Goal: Transaction & Acquisition: Purchase product/service

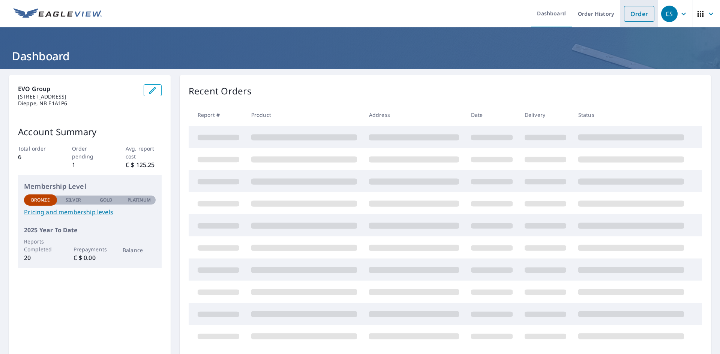
click at [625, 15] on link "Order" at bounding box center [639, 14] width 30 height 16
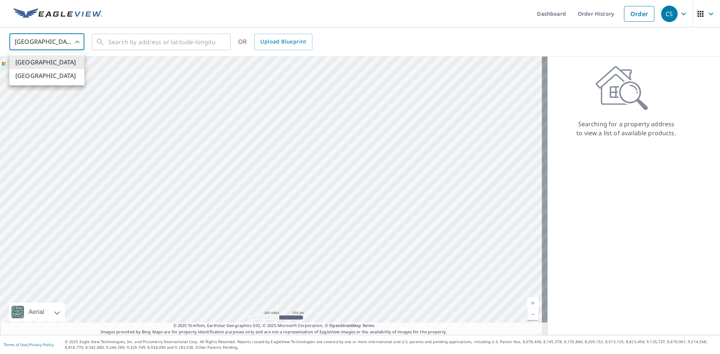
click at [70, 36] on body "CS CS Dashboard Order History Order CS United States US ​ ​ OR Upload Blueprint…" at bounding box center [360, 177] width 720 height 354
drag, startPoint x: 46, startPoint y: 76, endPoint x: 58, endPoint y: 70, distance: 14.1
click at [46, 76] on li "Canada" at bounding box center [46, 75] width 75 height 13
type input "CA"
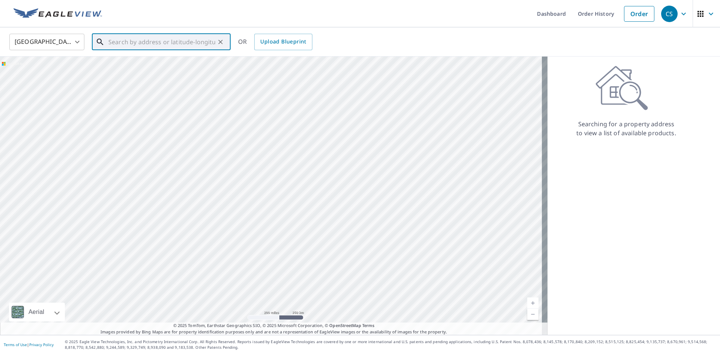
click at [114, 45] on input "text" at bounding box center [161, 41] width 107 height 21
drag, startPoint x: 143, startPoint y: 41, endPoint x: 120, endPoint y: 42, distance: 22.9
click at [120, 42] on input "text" at bounding box center [161, 41] width 107 height 21
click at [158, 66] on span "19854 RTE 2 HUNTER RIVER PE C0A1N0" at bounding box center [166, 63] width 118 height 9
type input "19854 RTE 2 HUNTER RIVER PE C0A1N0"
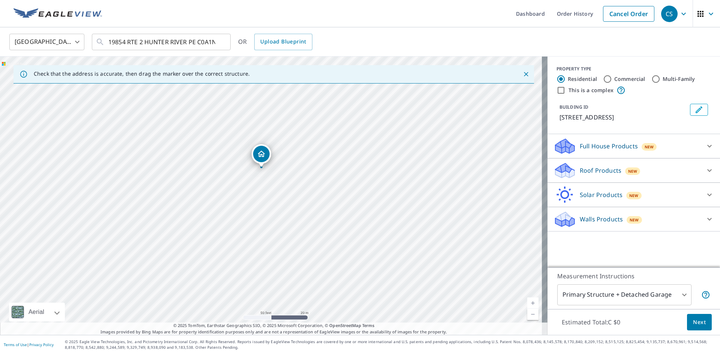
drag, startPoint x: 290, startPoint y: 232, endPoint x: 259, endPoint y: 154, distance: 83.8
click at [594, 175] on p "Roof Products" at bounding box center [601, 170] width 42 height 9
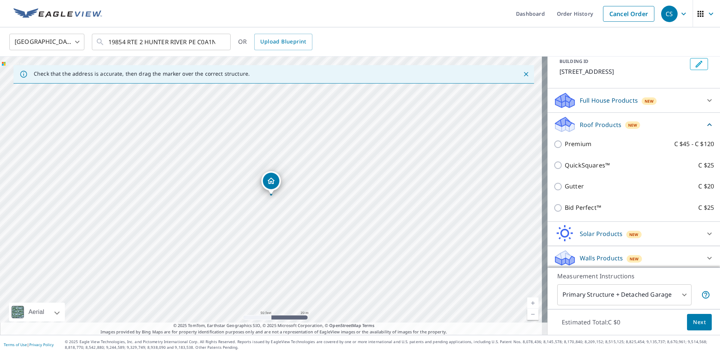
scroll to position [49, 0]
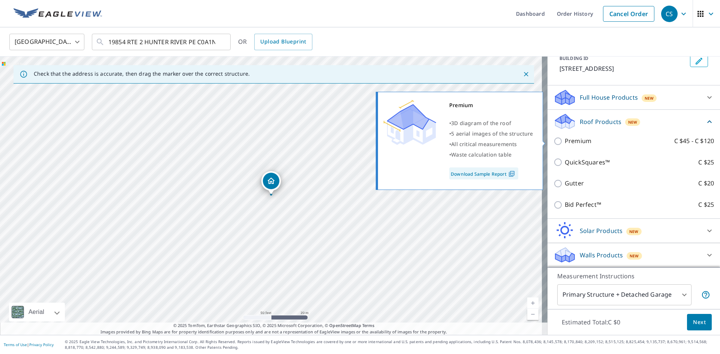
click at [574, 142] on p "Premium" at bounding box center [578, 140] width 27 height 9
click at [565, 142] on input "Premium C $45 - C $120" at bounding box center [558, 141] width 11 height 9
checkbox input "true"
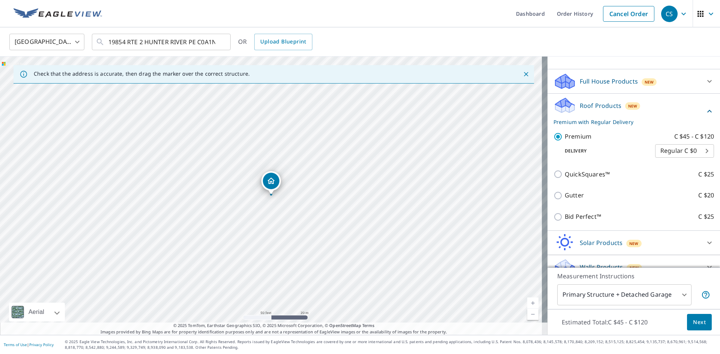
scroll to position [77, 0]
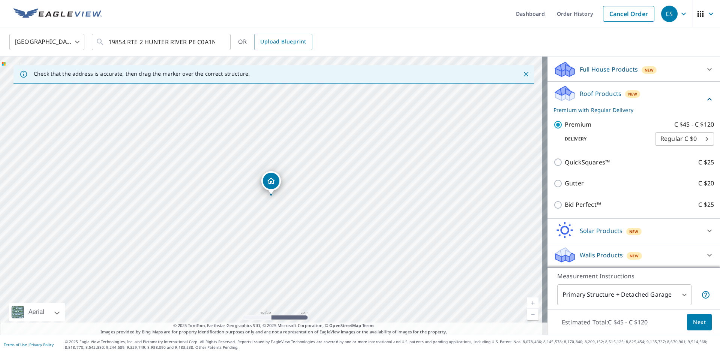
click at [610, 233] on p "Solar Products" at bounding box center [601, 230] width 43 height 9
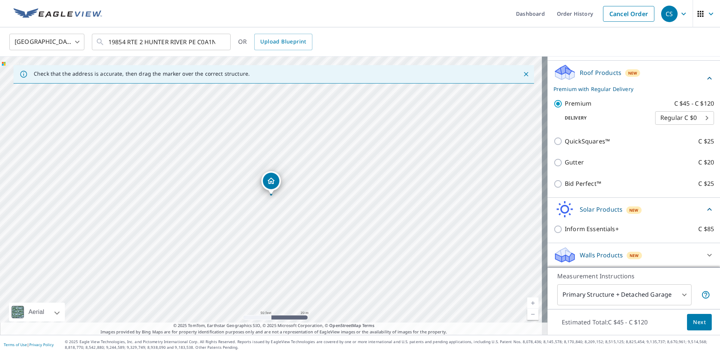
click at [612, 210] on p "Solar Products" at bounding box center [601, 209] width 43 height 9
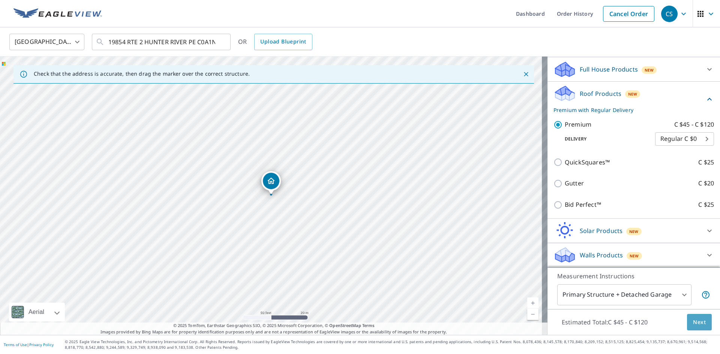
click at [693, 324] on span "Next" at bounding box center [699, 322] width 13 height 9
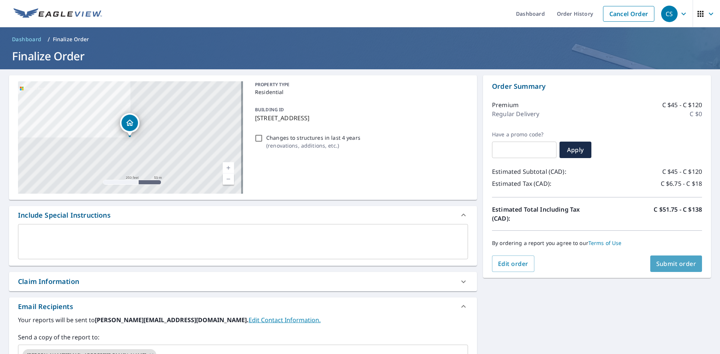
click at [671, 263] on span "Submit order" at bounding box center [676, 264] width 40 height 8
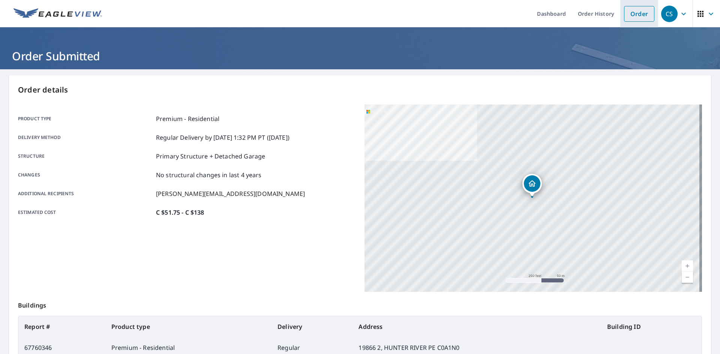
click at [632, 15] on link "Order" at bounding box center [639, 14] width 30 height 16
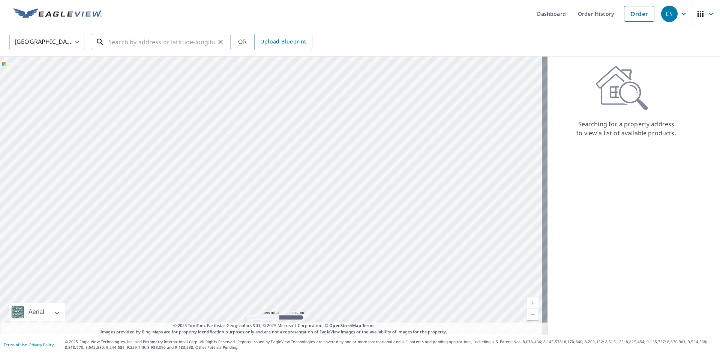
drag, startPoint x: 158, startPoint y: 46, endPoint x: 137, endPoint y: 46, distance: 21.4
click at [158, 46] on input "text" at bounding box center [161, 41] width 107 height 21
click at [60, 44] on body "CS CS Dashboard Order History Order CS United States US ​ ​ OR Upload Blueprint…" at bounding box center [360, 177] width 720 height 354
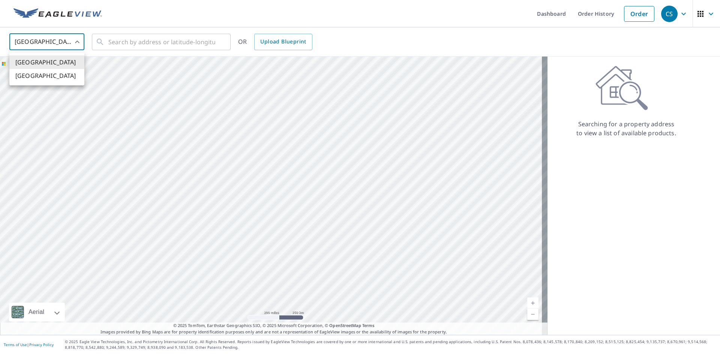
click at [34, 75] on li "Canada" at bounding box center [46, 75] width 75 height 13
type input "CA"
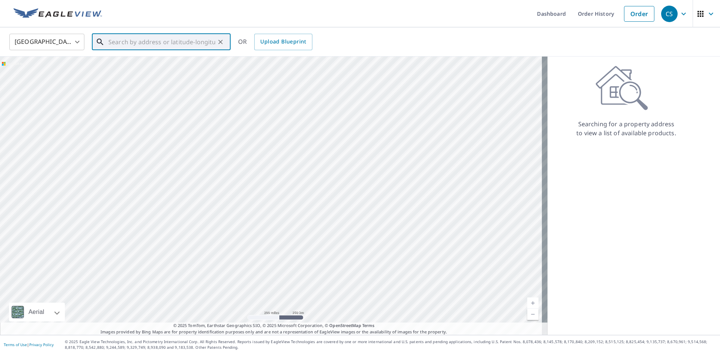
click at [109, 45] on input "text" at bounding box center [161, 41] width 107 height 21
paste input "95 Beach Street, Charlottetown PEI, C1A 5G7"
click at [142, 68] on span "95 BEACH ST CHARLOTTETOWN PE C1A5G7" at bounding box center [166, 63] width 118 height 9
type input "95 BEACH ST CHARLOTTETOWN PE C1A5G7"
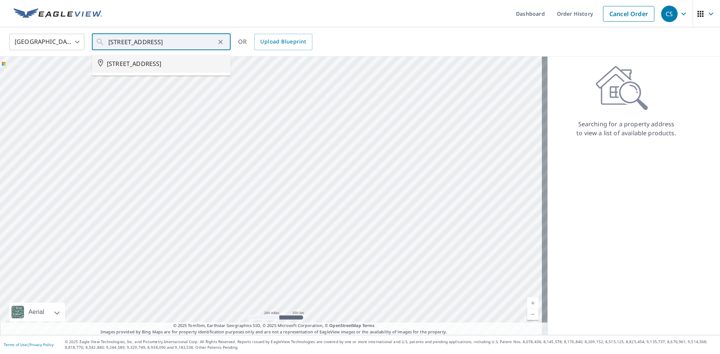
scroll to position [0, 0]
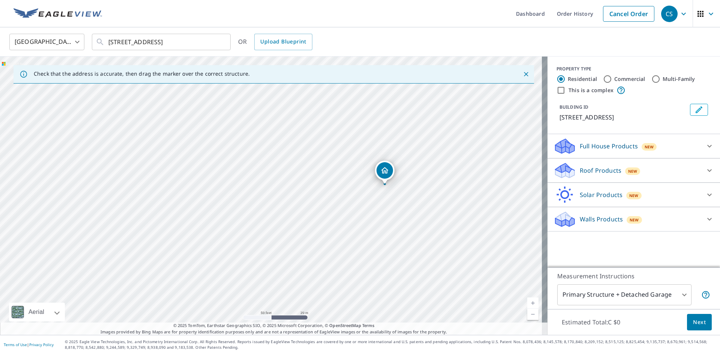
drag, startPoint x: 171, startPoint y: 243, endPoint x: 214, endPoint y: 219, distance: 49.3
click at [218, 234] on div "95 BEACH ST CHARLOTTETOWN PE C1A5G7" at bounding box center [273, 196] width 547 height 279
drag, startPoint x: 383, startPoint y: 168, endPoint x: 156, endPoint y: 157, distance: 227.4
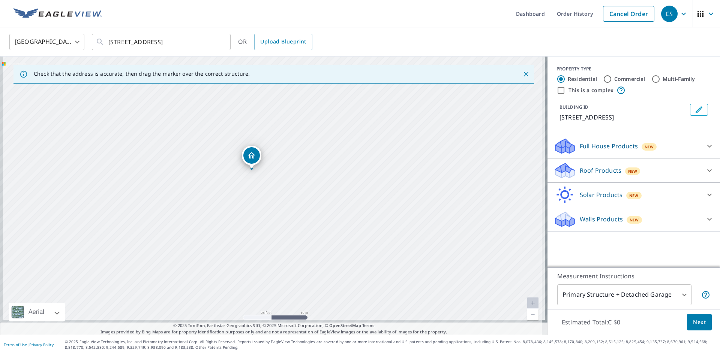
drag, startPoint x: 303, startPoint y: 212, endPoint x: 305, endPoint y: 196, distance: 15.9
click at [305, 196] on div "16 Kensington Rd Charlottetown, PE C1A 5H3" at bounding box center [273, 196] width 547 height 279
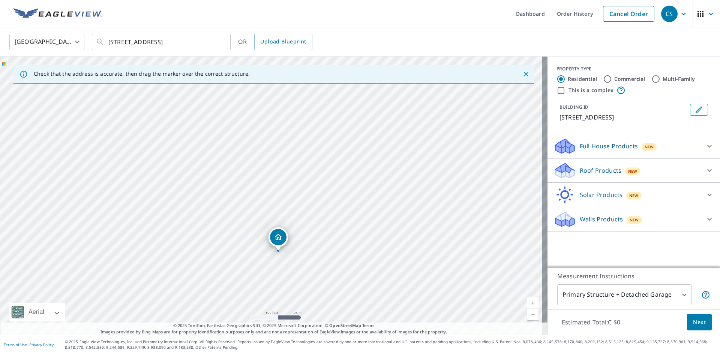
drag, startPoint x: 341, startPoint y: 233, endPoint x: 341, endPoint y: 241, distance: 7.9
click at [341, 241] on div "16 Kensington Rd Charlottetown, PE C1A 5H3" at bounding box center [273, 196] width 547 height 279
drag, startPoint x: 292, startPoint y: 262, endPoint x: 312, endPoint y: 190, distance: 75.2
click at [615, 141] on div "Full House Products New" at bounding box center [626, 147] width 147 height 18
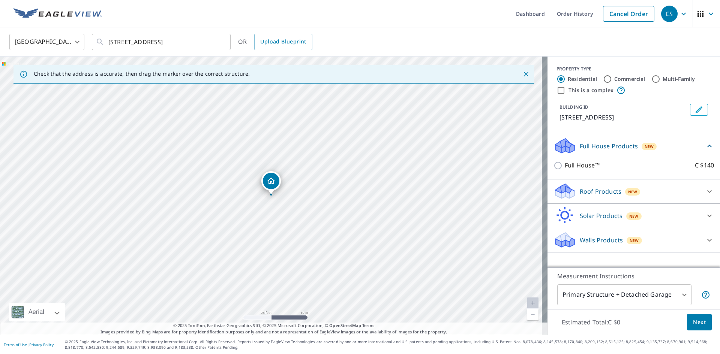
click at [553, 165] on input "Full House™ C $140" at bounding box center [558, 165] width 11 height 9
checkbox input "true"
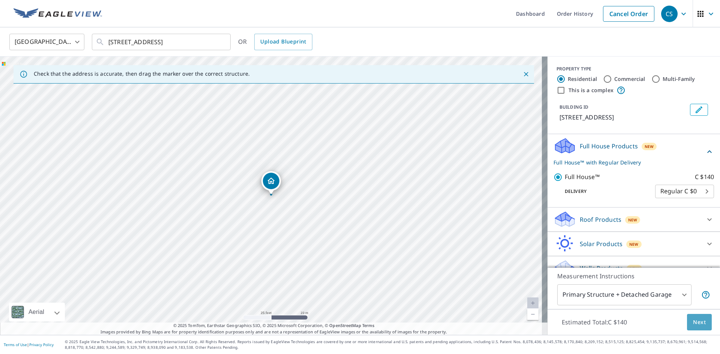
click at [697, 325] on span "Next" at bounding box center [699, 322] width 13 height 9
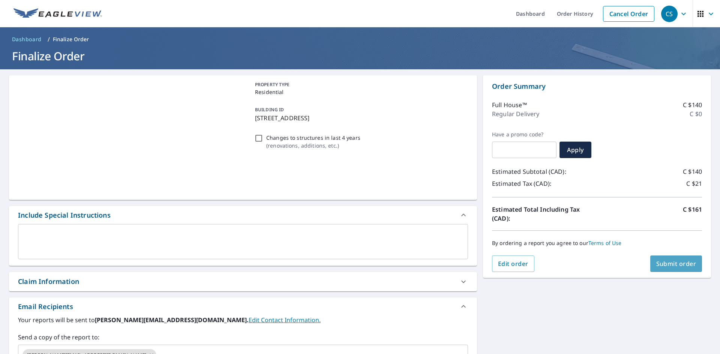
click at [665, 264] on span "Submit order" at bounding box center [676, 264] width 40 height 8
